Goal: Understand process/instructions: Learn about a topic

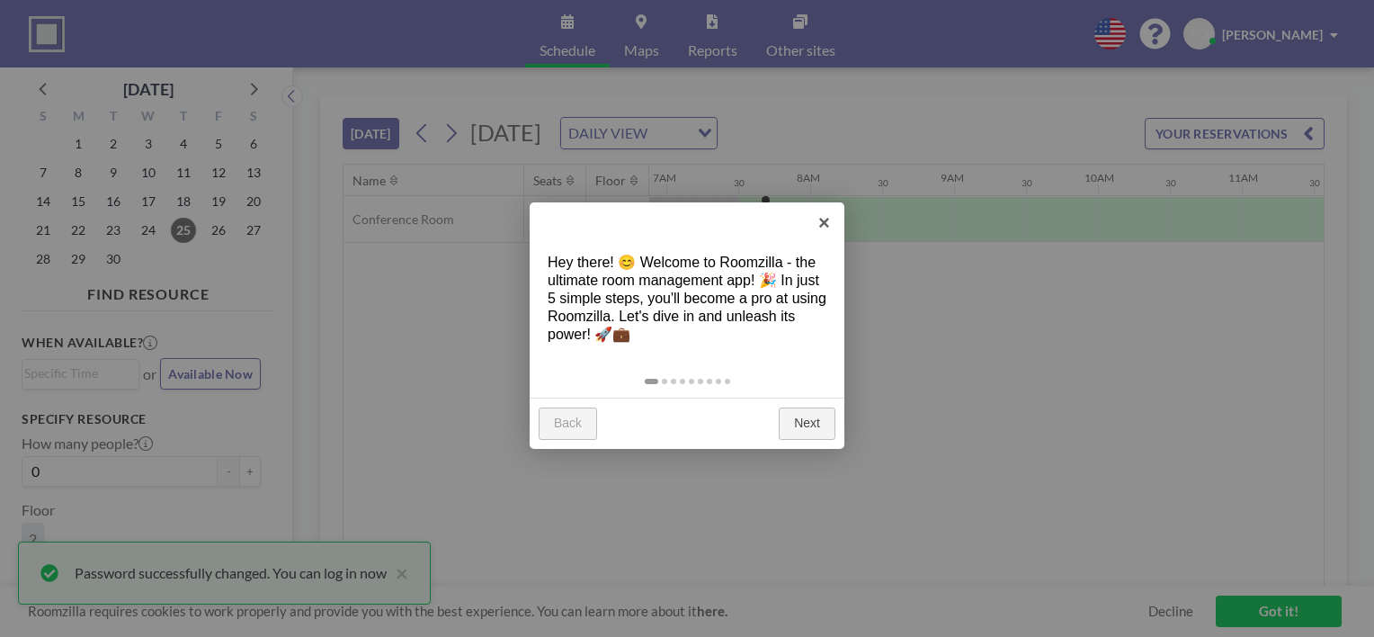
scroll to position [0, 1007]
click at [809, 420] on link "Next" at bounding box center [807, 423] width 57 height 32
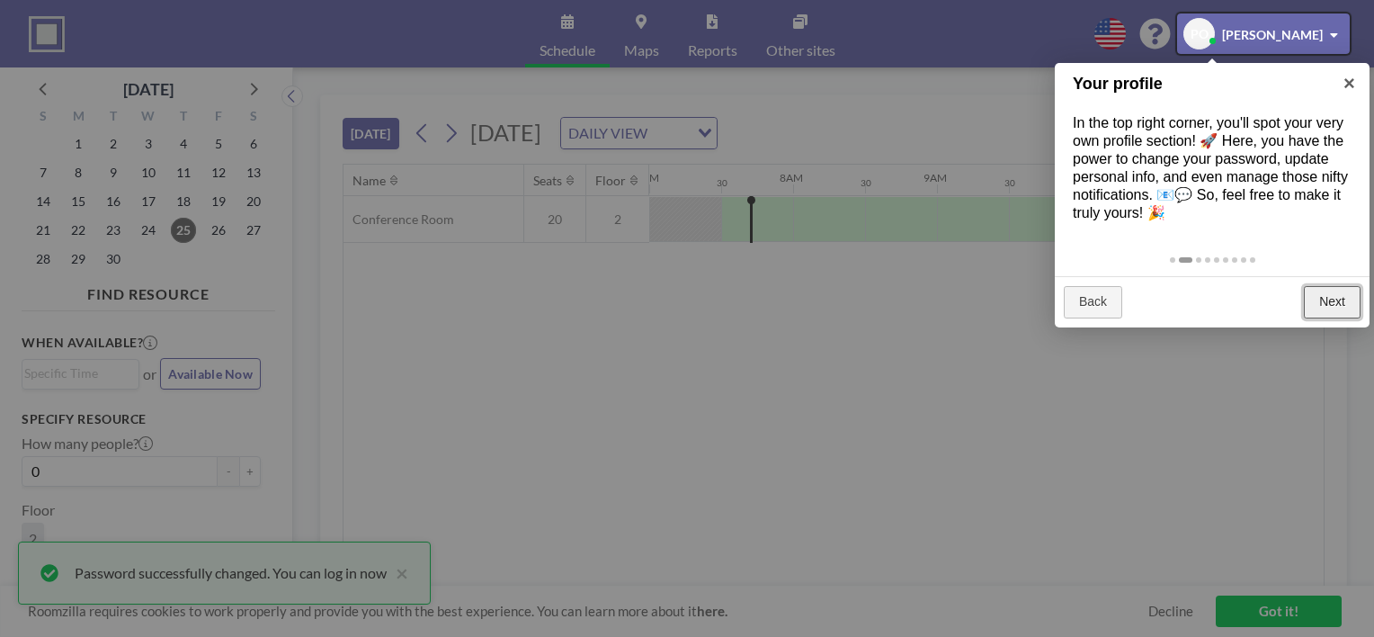
click at [1335, 300] on link "Next" at bounding box center [1332, 302] width 57 height 32
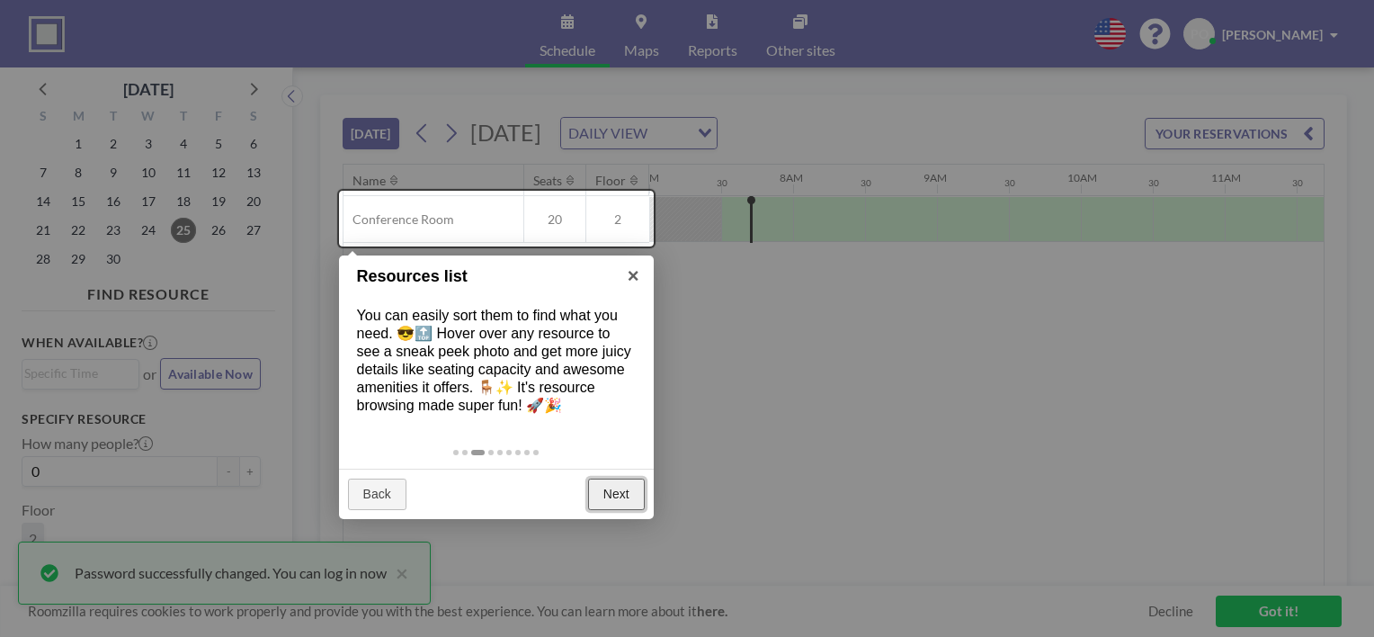
click at [613, 489] on link "Next" at bounding box center [616, 494] width 57 height 32
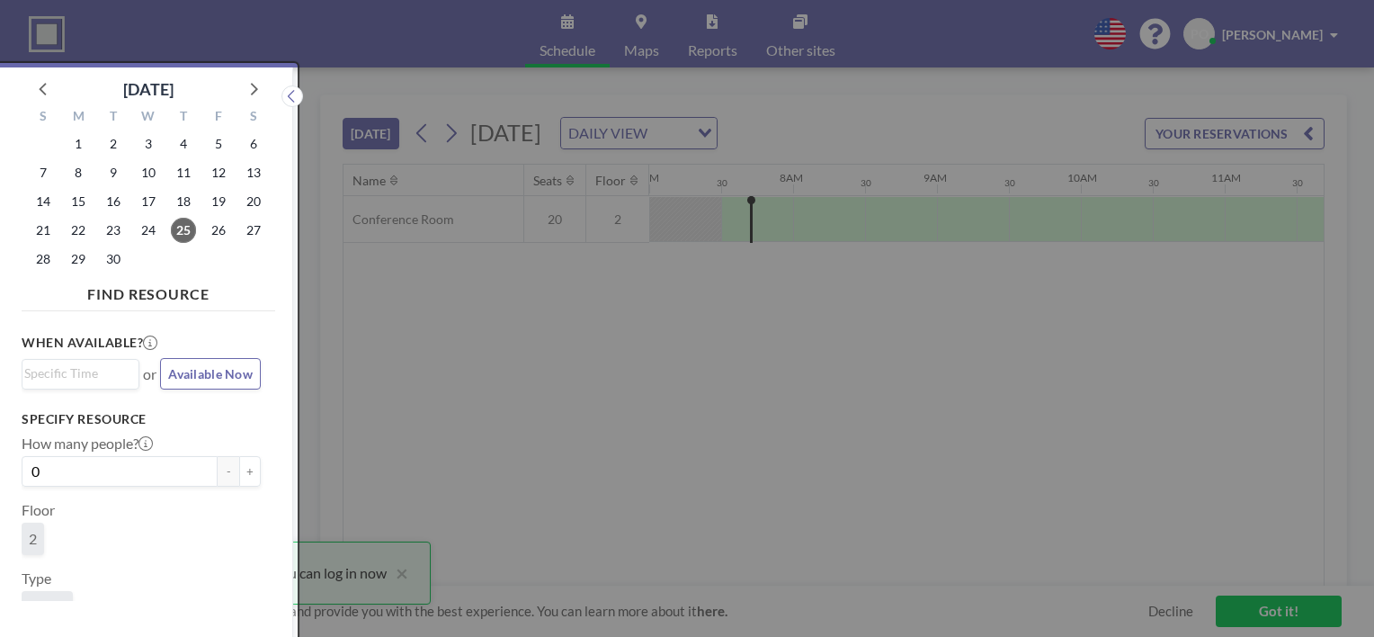
scroll to position [4, 0]
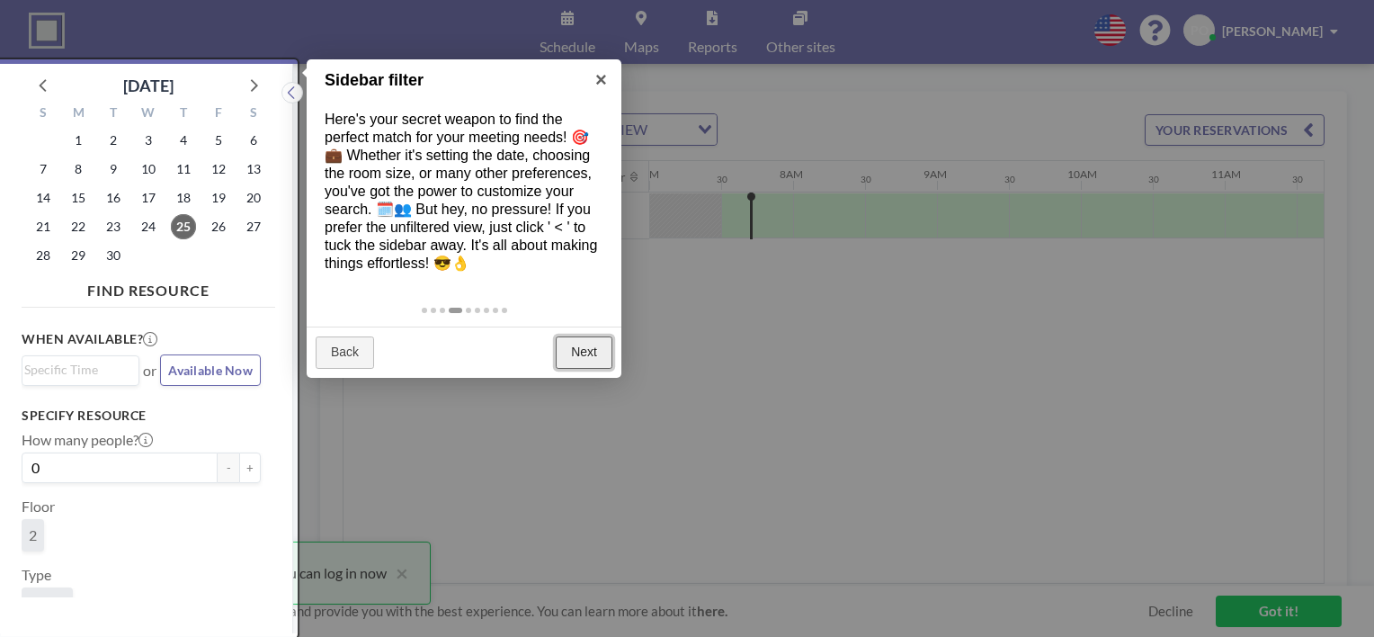
click at [580, 345] on link "Next" at bounding box center [584, 352] width 57 height 32
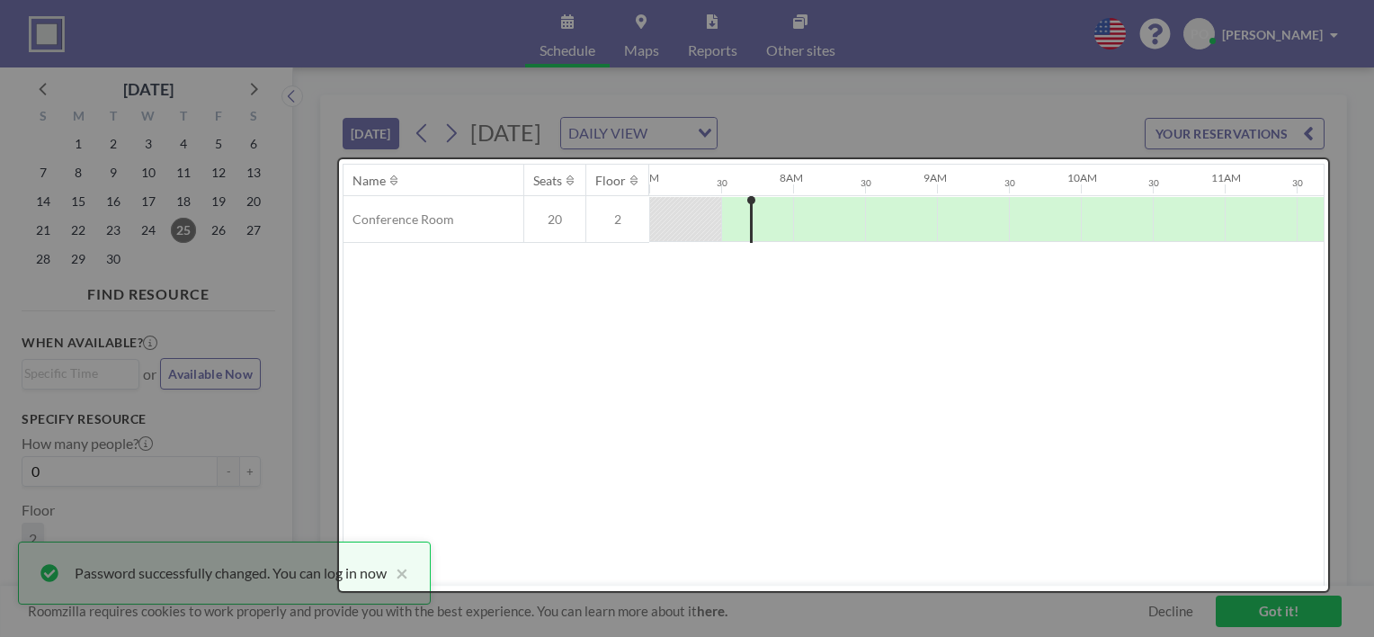
scroll to position [0, 0]
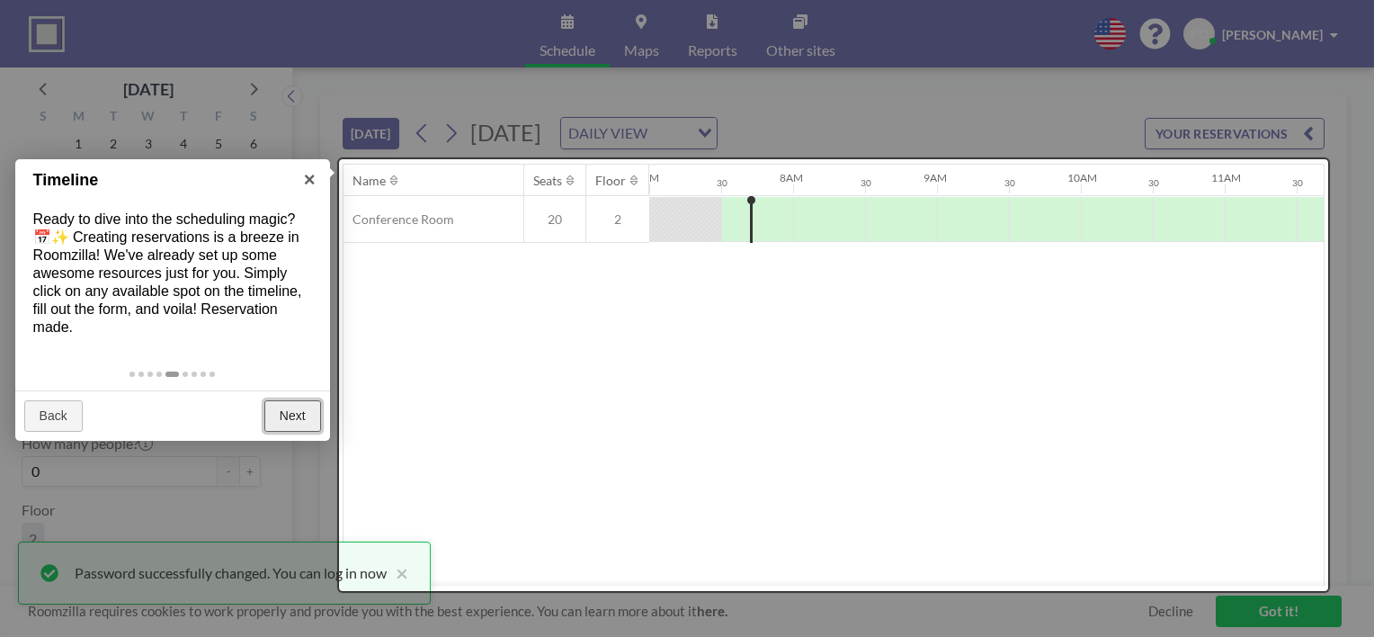
click at [299, 413] on link "Next" at bounding box center [292, 416] width 57 height 32
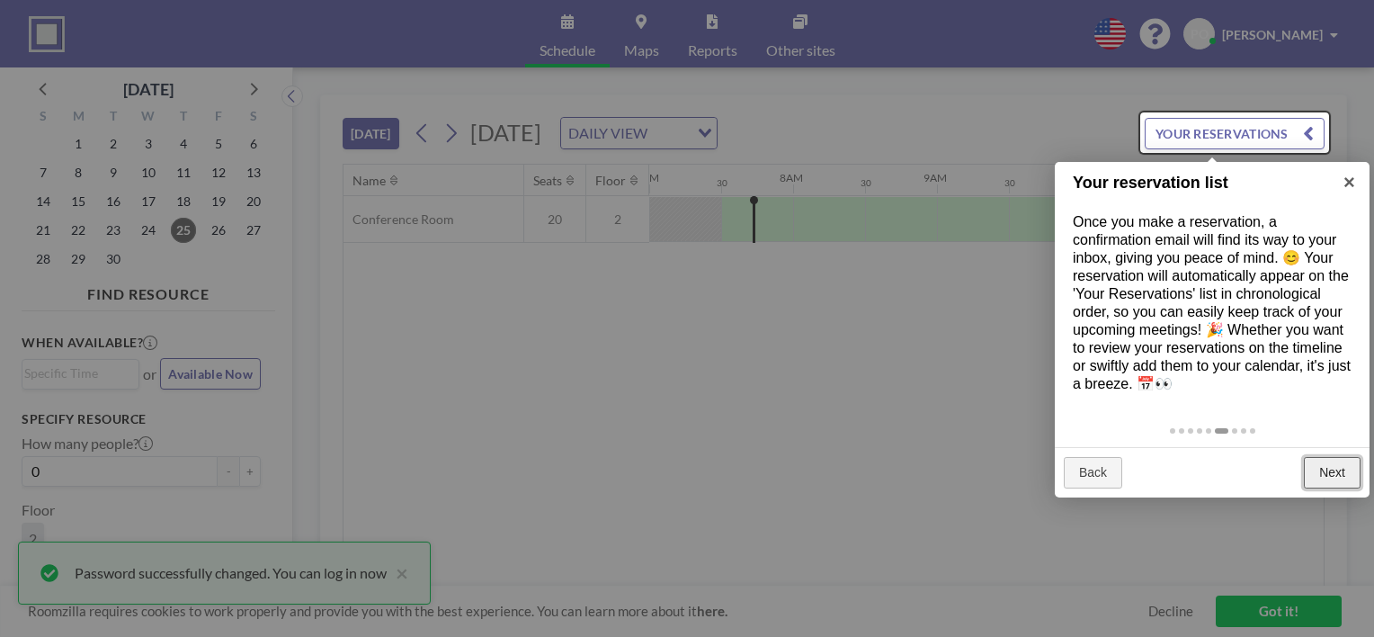
click at [1338, 469] on link "Next" at bounding box center [1332, 473] width 57 height 32
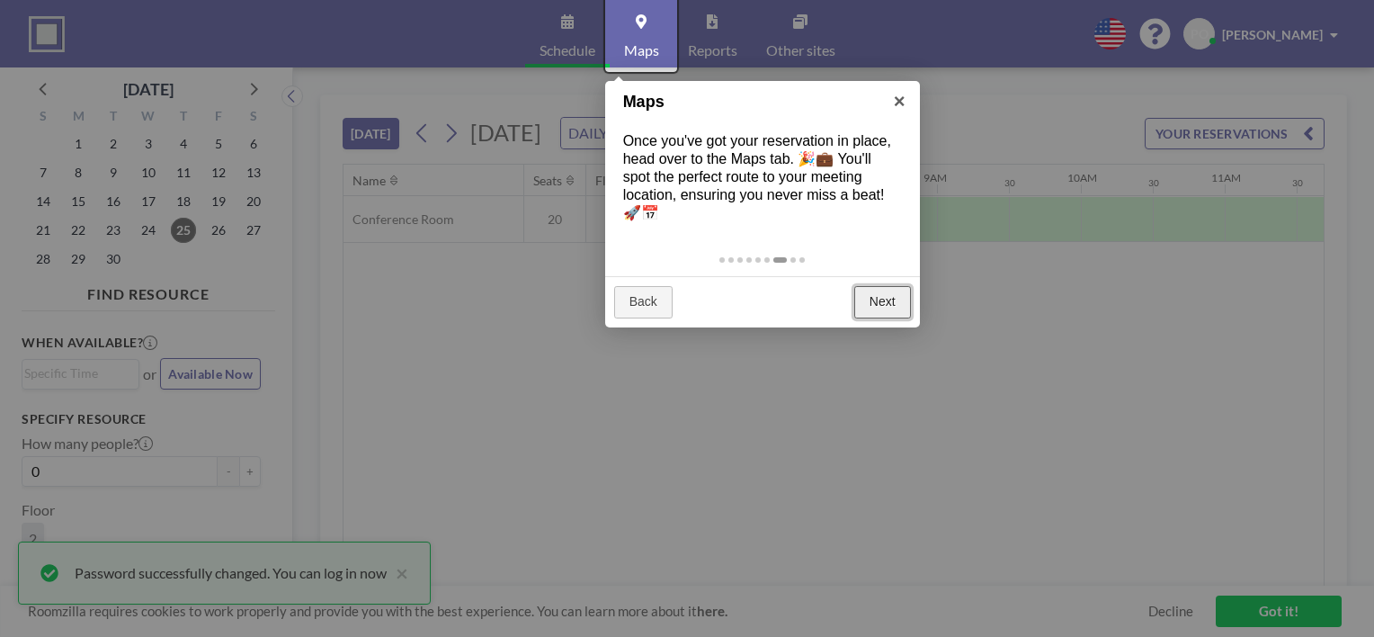
click at [902, 301] on link "Next" at bounding box center [882, 302] width 57 height 32
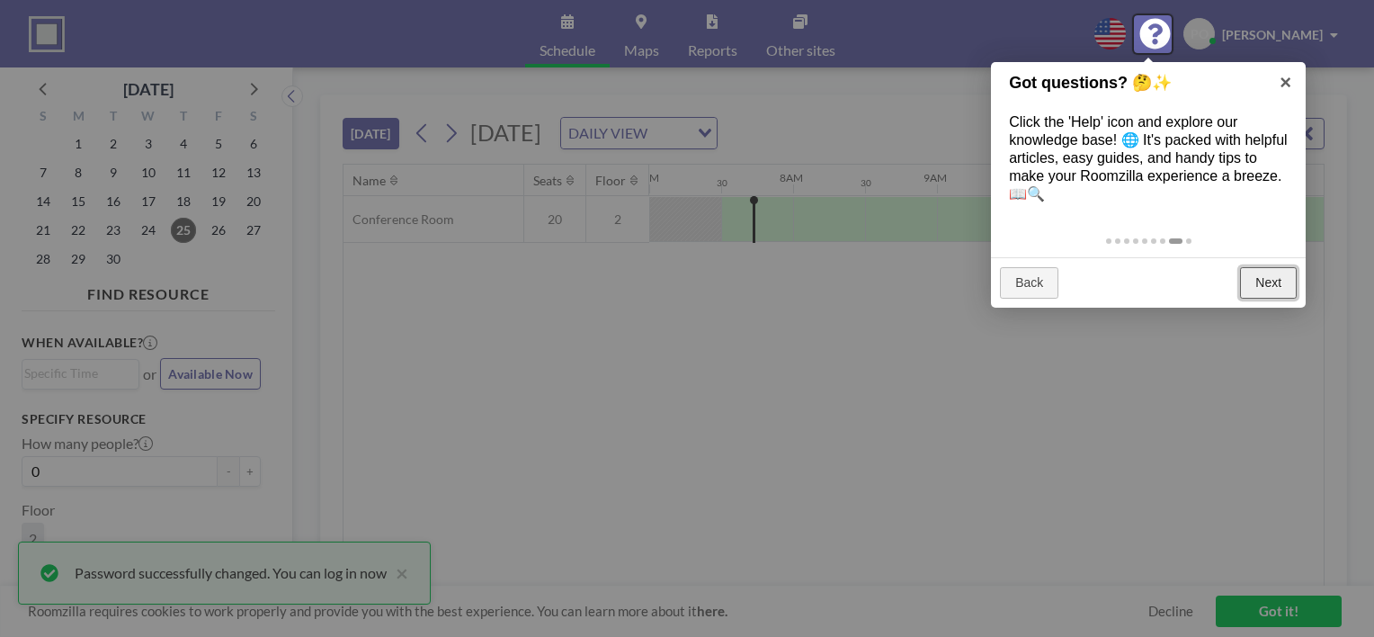
click at [1259, 277] on link "Next" at bounding box center [1268, 283] width 57 height 32
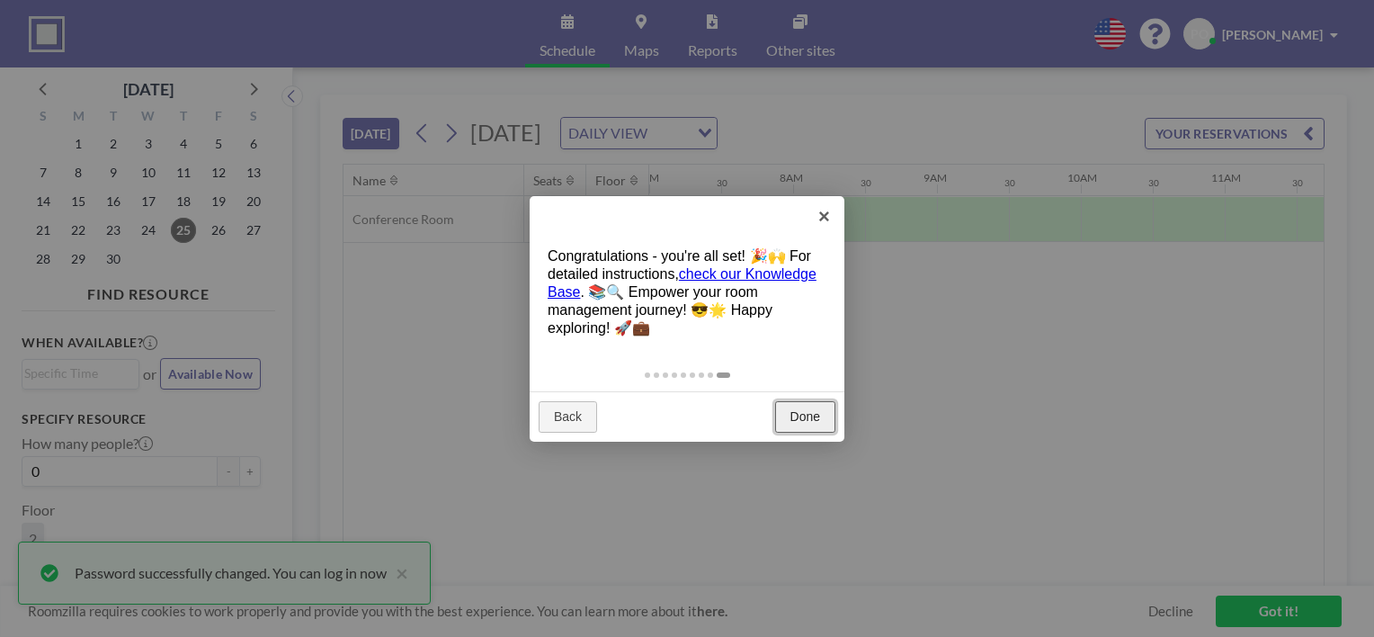
click at [812, 409] on link "Done" at bounding box center [805, 417] width 60 height 32
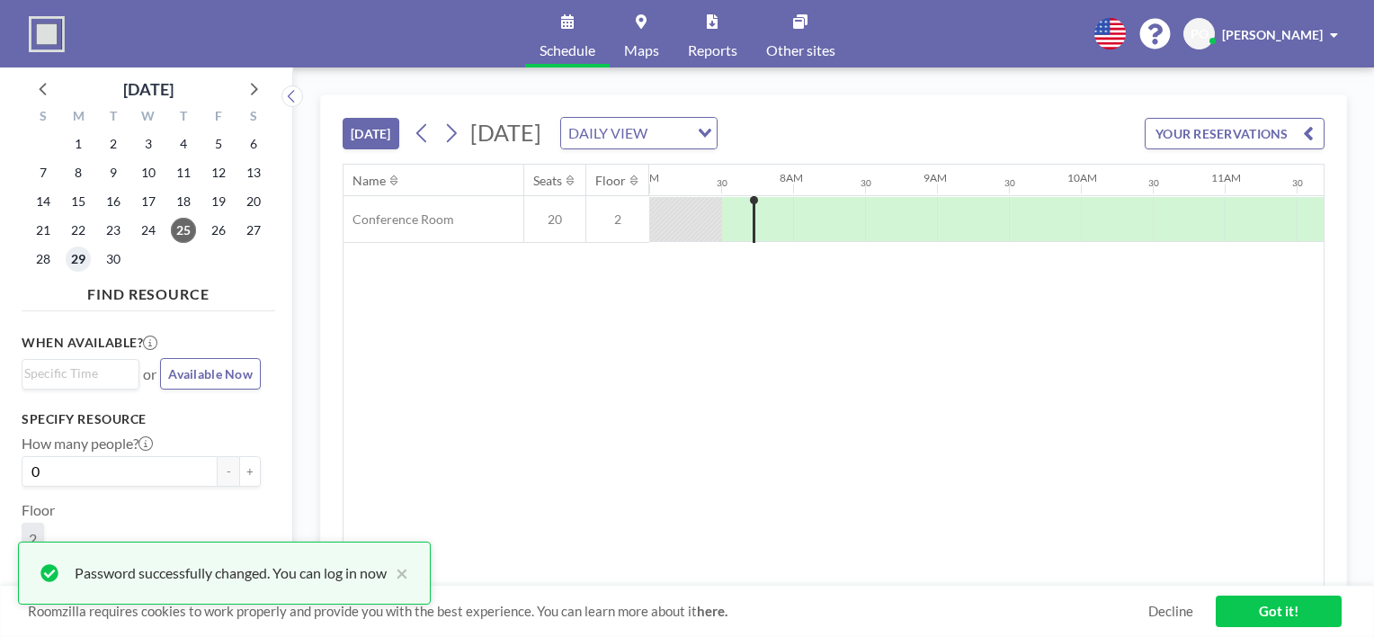
click at [78, 256] on span "29" at bounding box center [78, 258] width 25 height 25
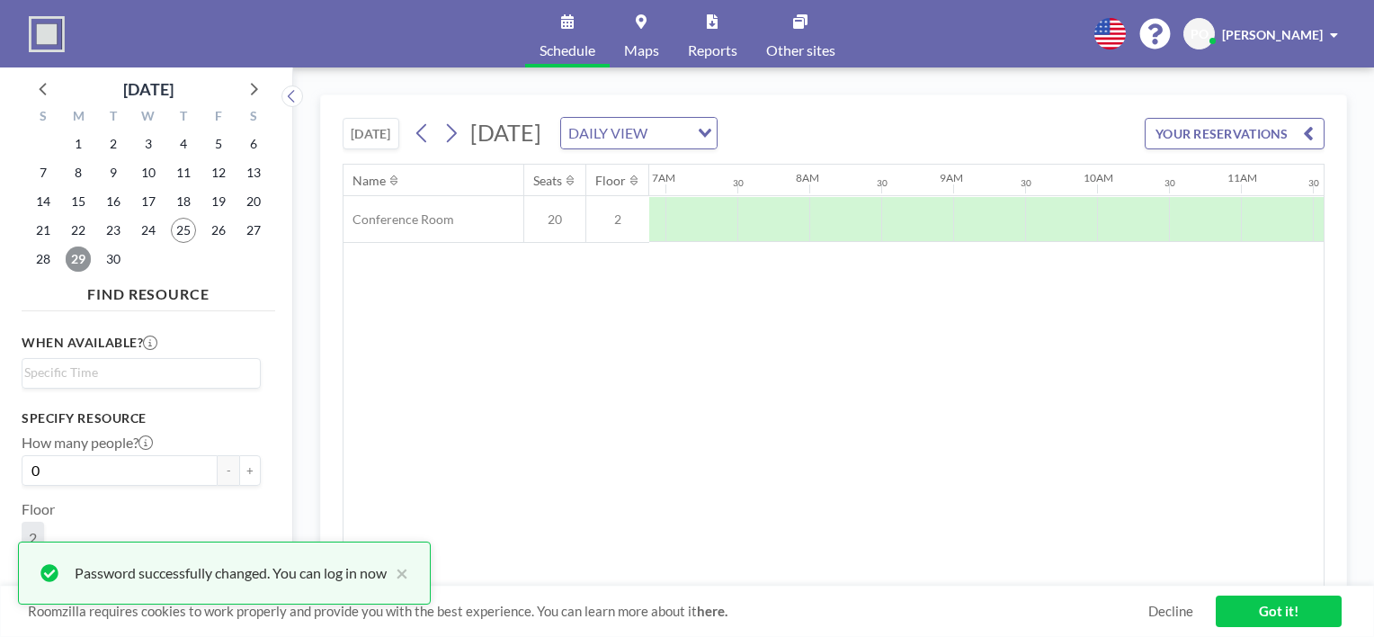
scroll to position [0, 1079]
click at [405, 576] on button "×" at bounding box center [398, 573] width 22 height 22
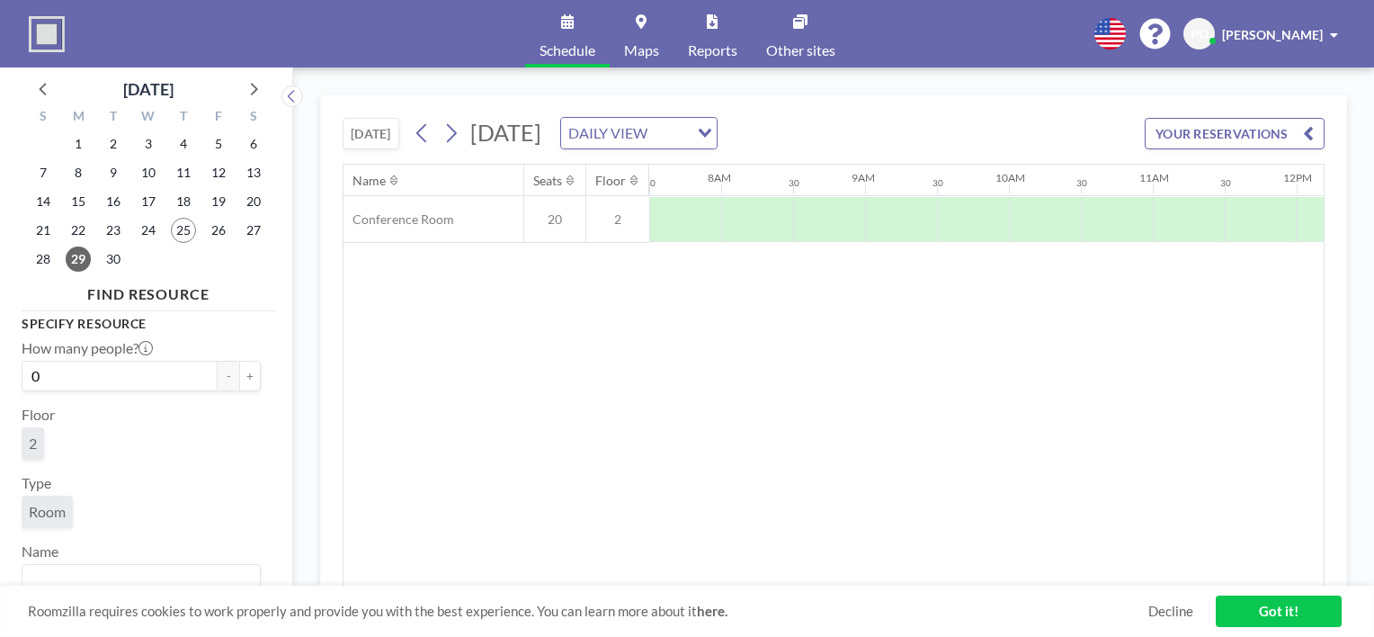
scroll to position [95, 0]
